Goal: Information Seeking & Learning: Check status

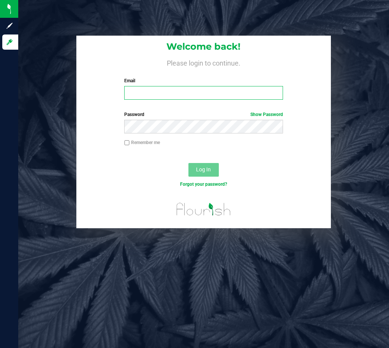
click at [146, 93] on input "Email" at bounding box center [203, 93] width 158 height 14
type input "[PERSON_NAME][EMAIL_ADDRESS][DOMAIN_NAME]"
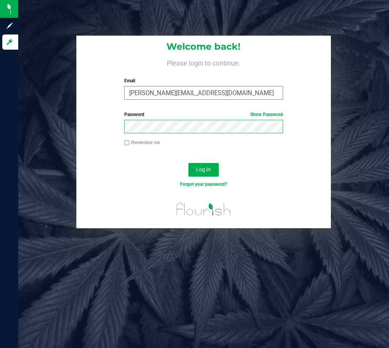
click at [188, 163] on button "Log In" at bounding box center [203, 170] width 30 height 14
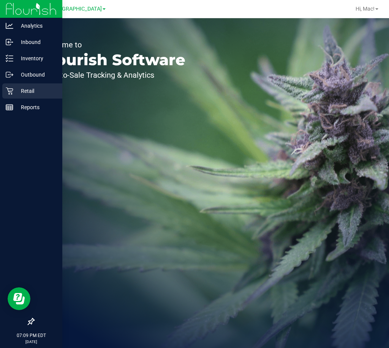
click at [31, 93] on p "Retail" at bounding box center [36, 91] width 46 height 9
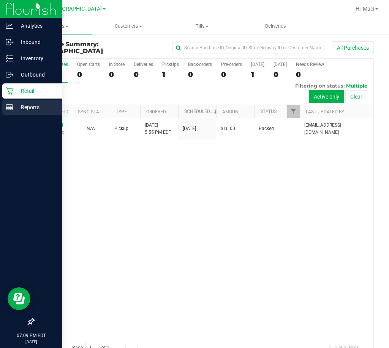
click at [32, 107] on p "Reports" at bounding box center [36, 107] width 46 height 9
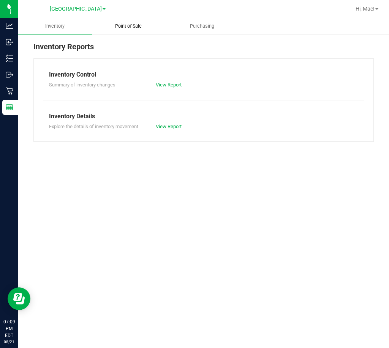
click at [134, 28] on span "Point of Sale" at bounding box center [128, 26] width 47 height 7
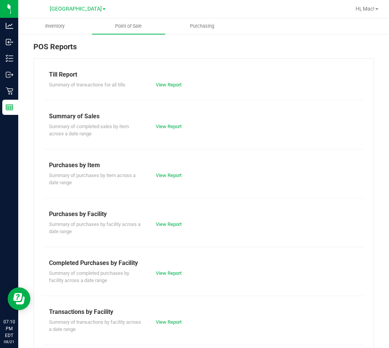
click at [167, 277] on div "View Report" at bounding box center [177, 274] width 54 height 8
click at [169, 271] on link "View Report" at bounding box center [169, 274] width 26 height 6
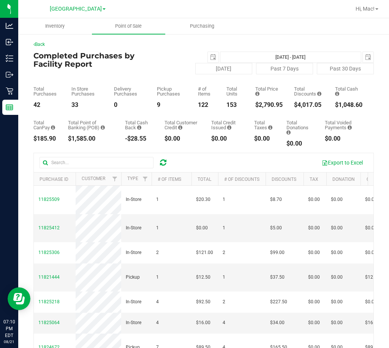
click at [161, 121] on div "Total CanPay $185.90 Total Point of Banking (POB) $1,585.00 Total Cash Back -$2…" at bounding box center [203, 127] width 340 height 39
click at [151, 62] on div "[DATE] [DATE] - [DATE] [DATE]" at bounding box center [260, 57] width 238 height 11
click at [142, 70] on div "[DATE] Past 7 Days Past 30 Days" at bounding box center [260, 68] width 238 height 11
